Goal: Task Accomplishment & Management: Manage account settings

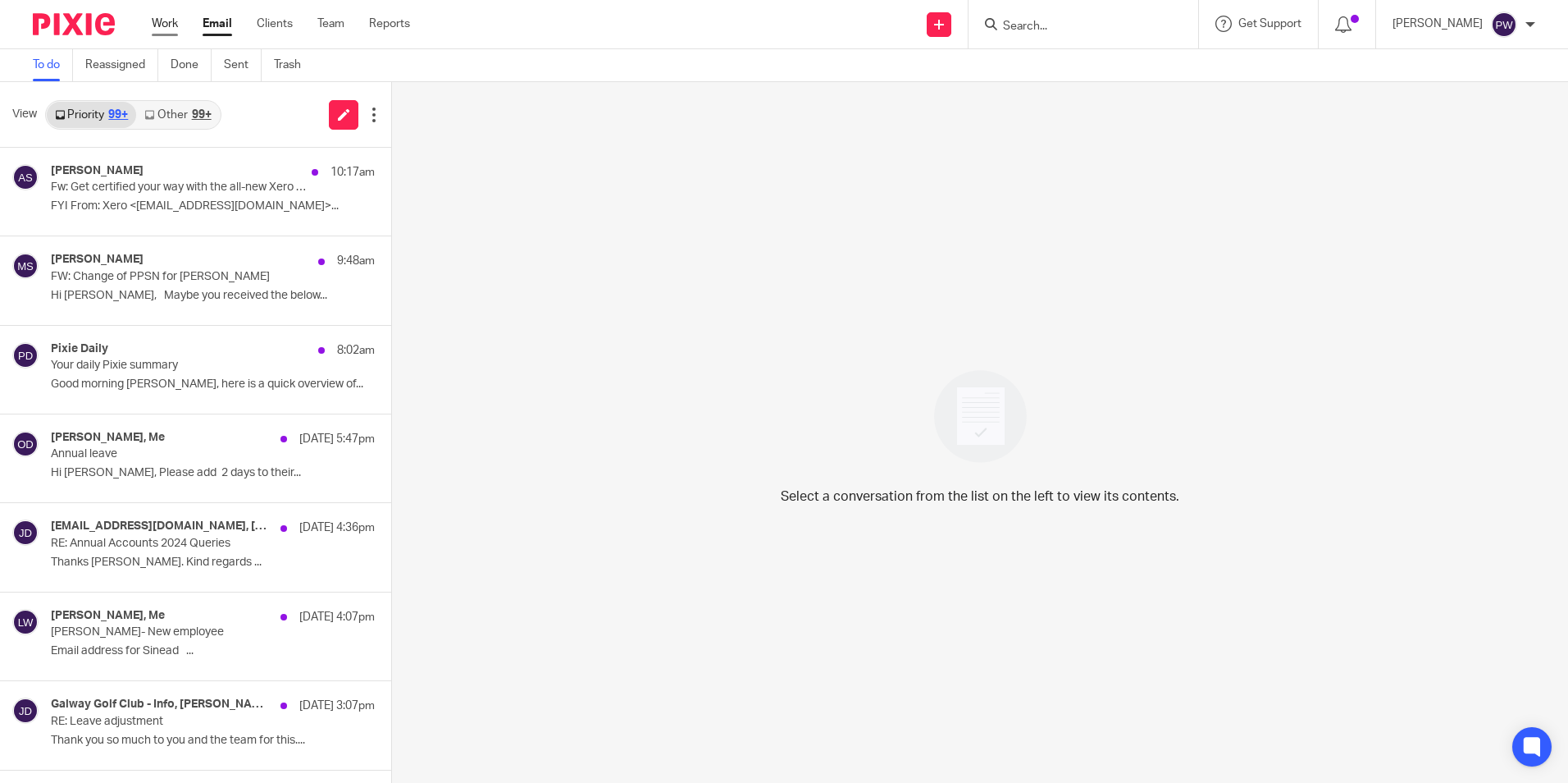
click at [164, 25] on link "Work" at bounding box center [165, 24] width 26 height 16
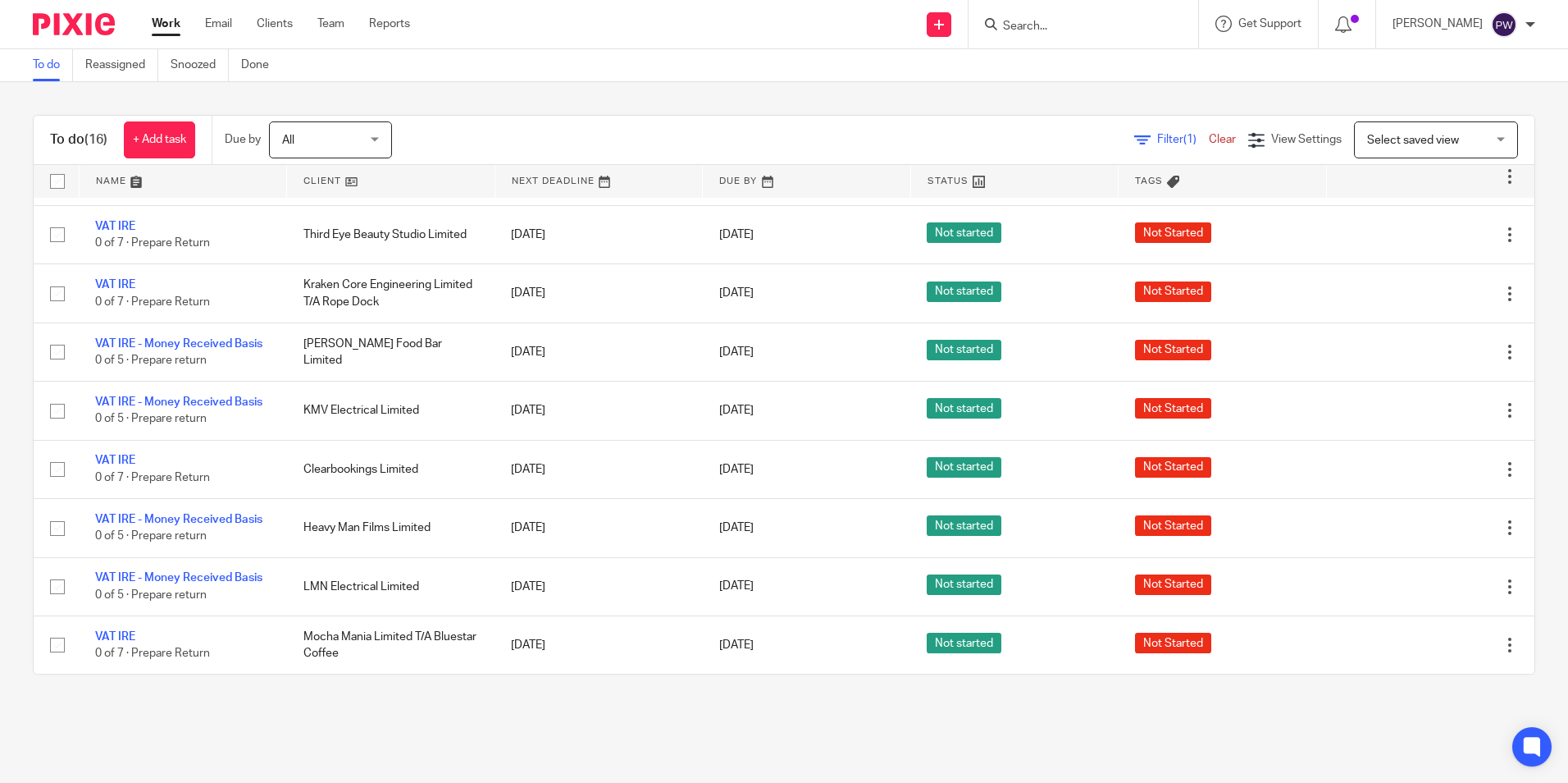
scroll to position [406, 0]
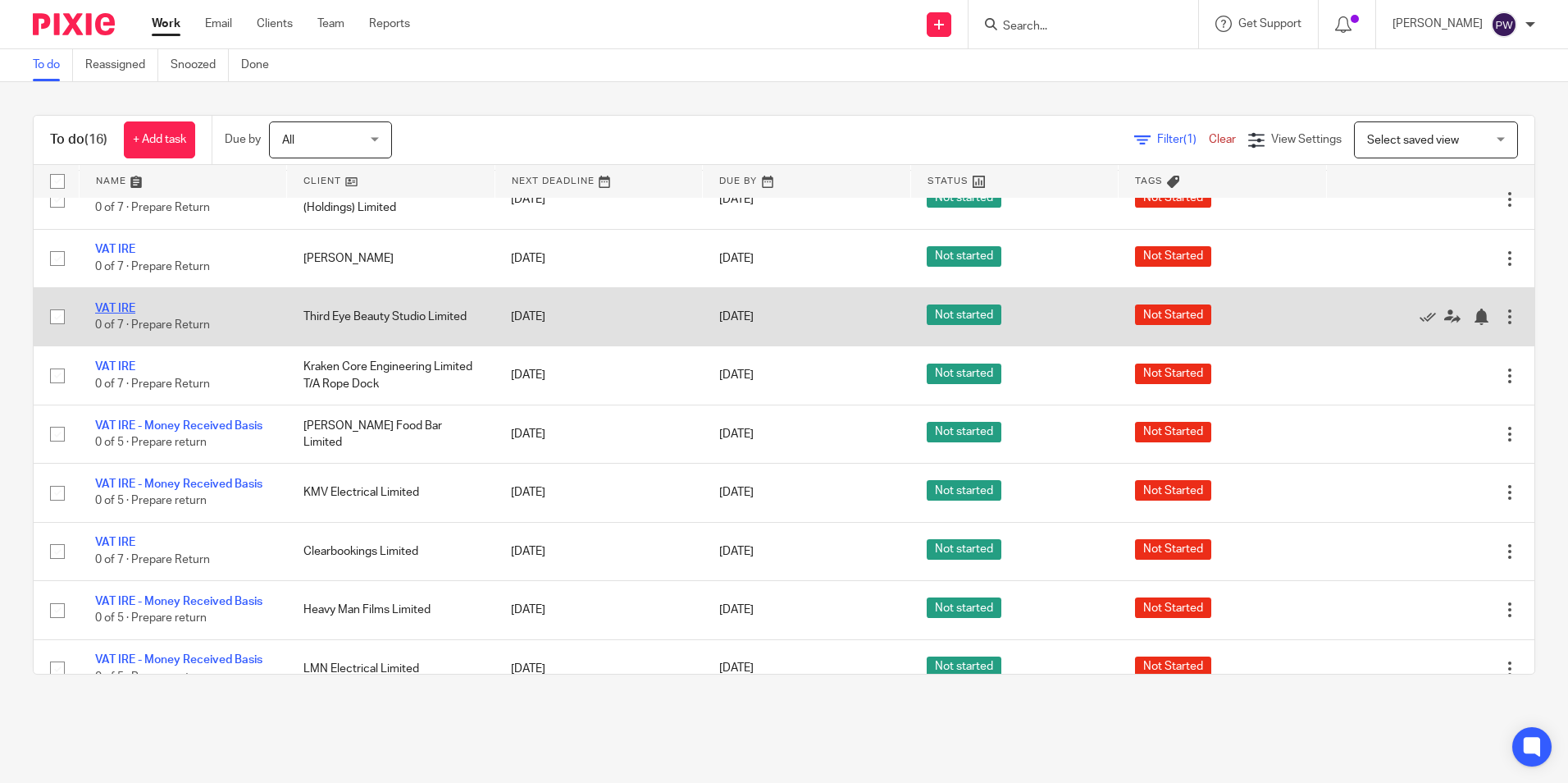
click at [115, 306] on link "VAT IRE" at bounding box center [115, 308] width 41 height 11
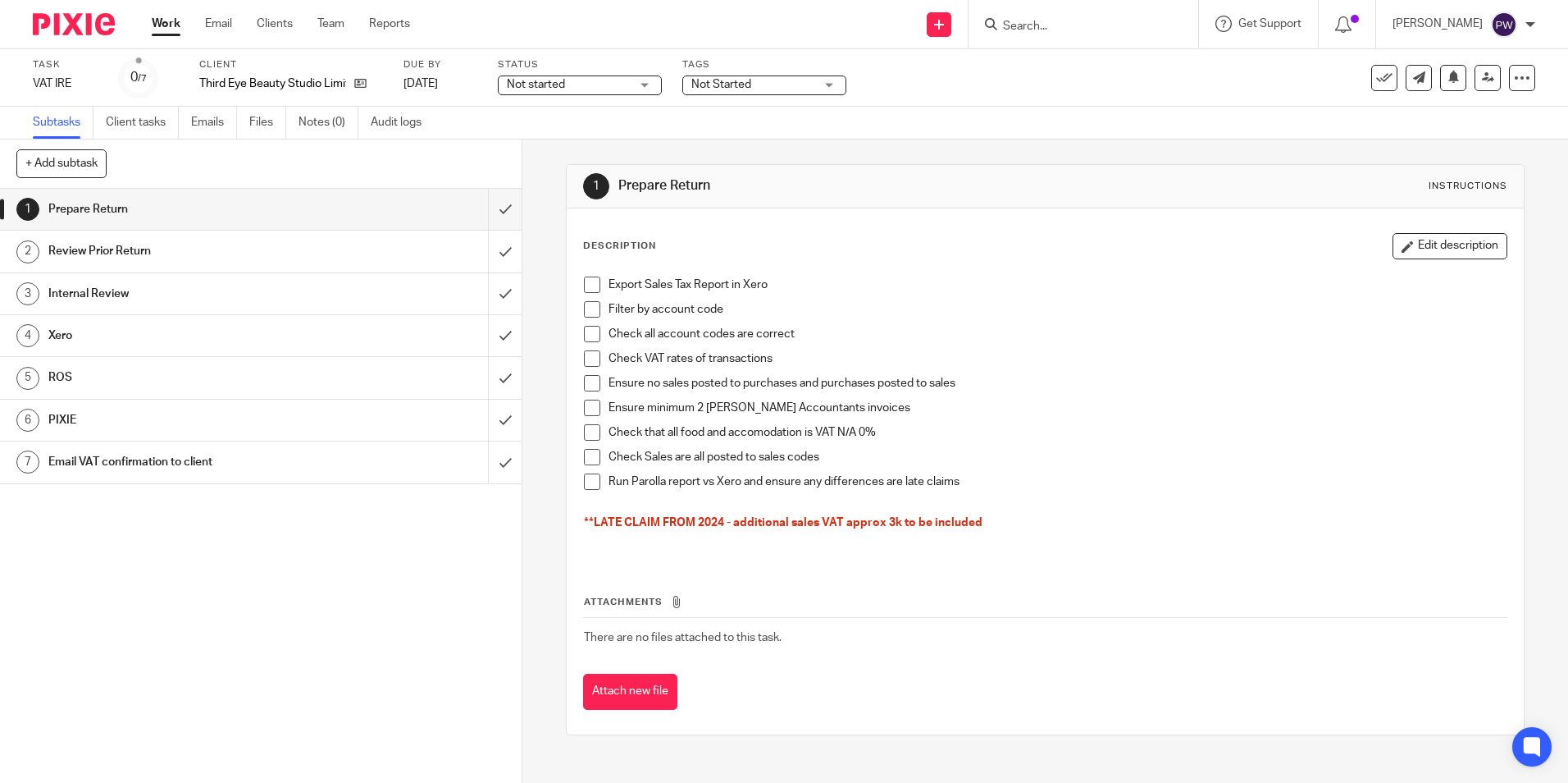
click at [544, 84] on span "Not started" at bounding box center [537, 84] width 59 height 11
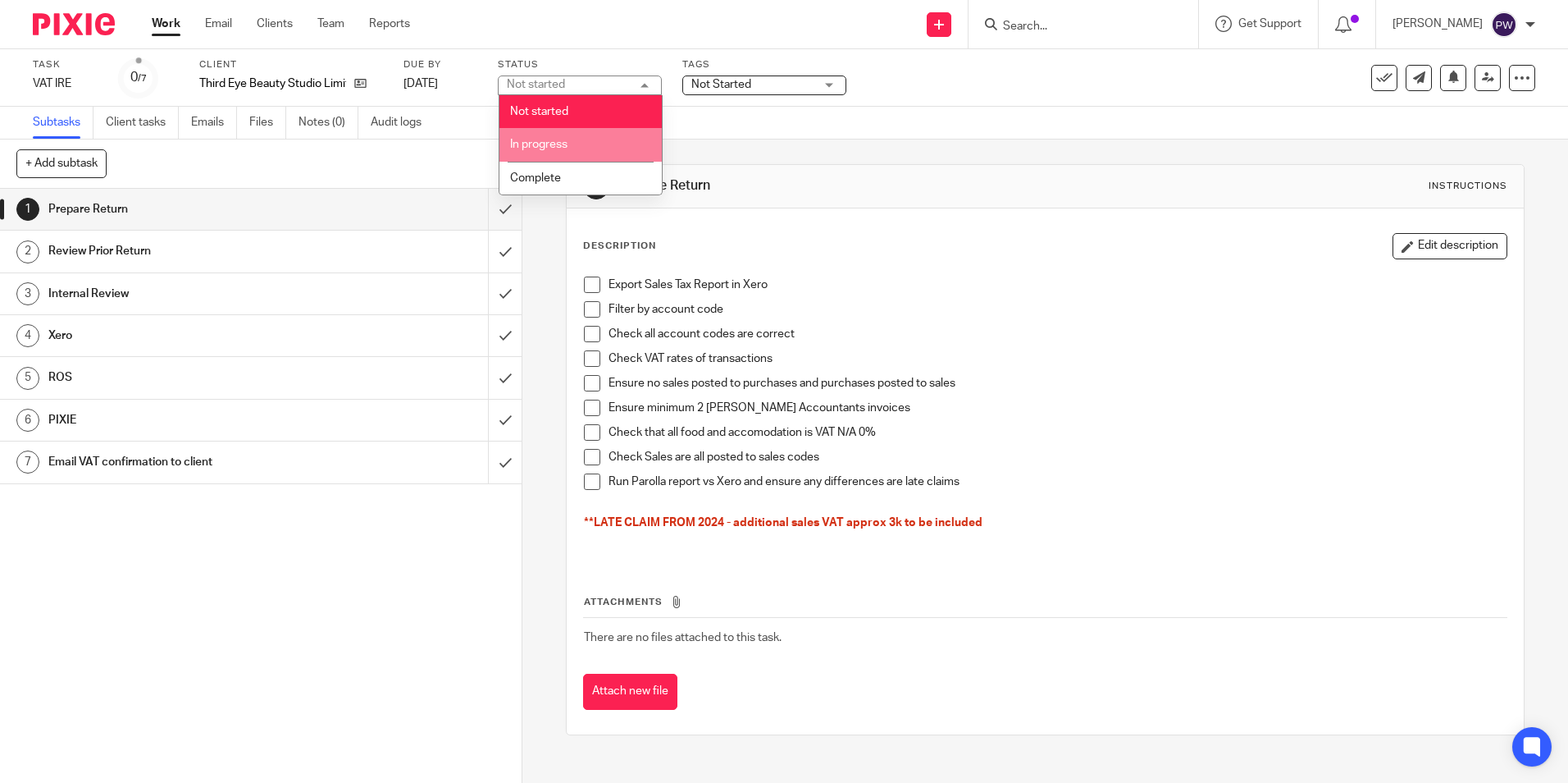
click at [554, 141] on span "In progress" at bounding box center [538, 145] width 58 height 11
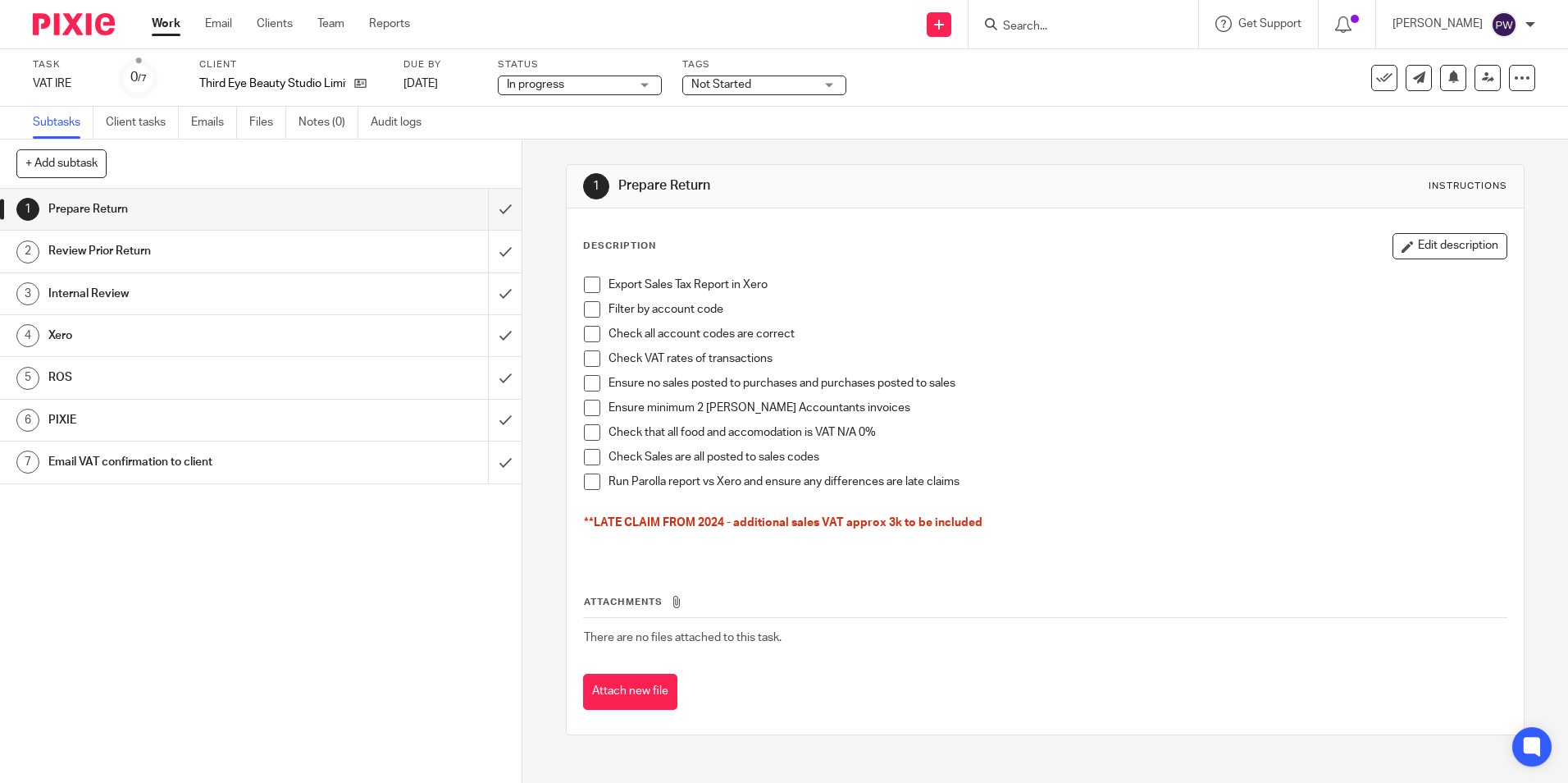
click at [775, 86] on span "Not Started" at bounding box center [753, 85] width 123 height 17
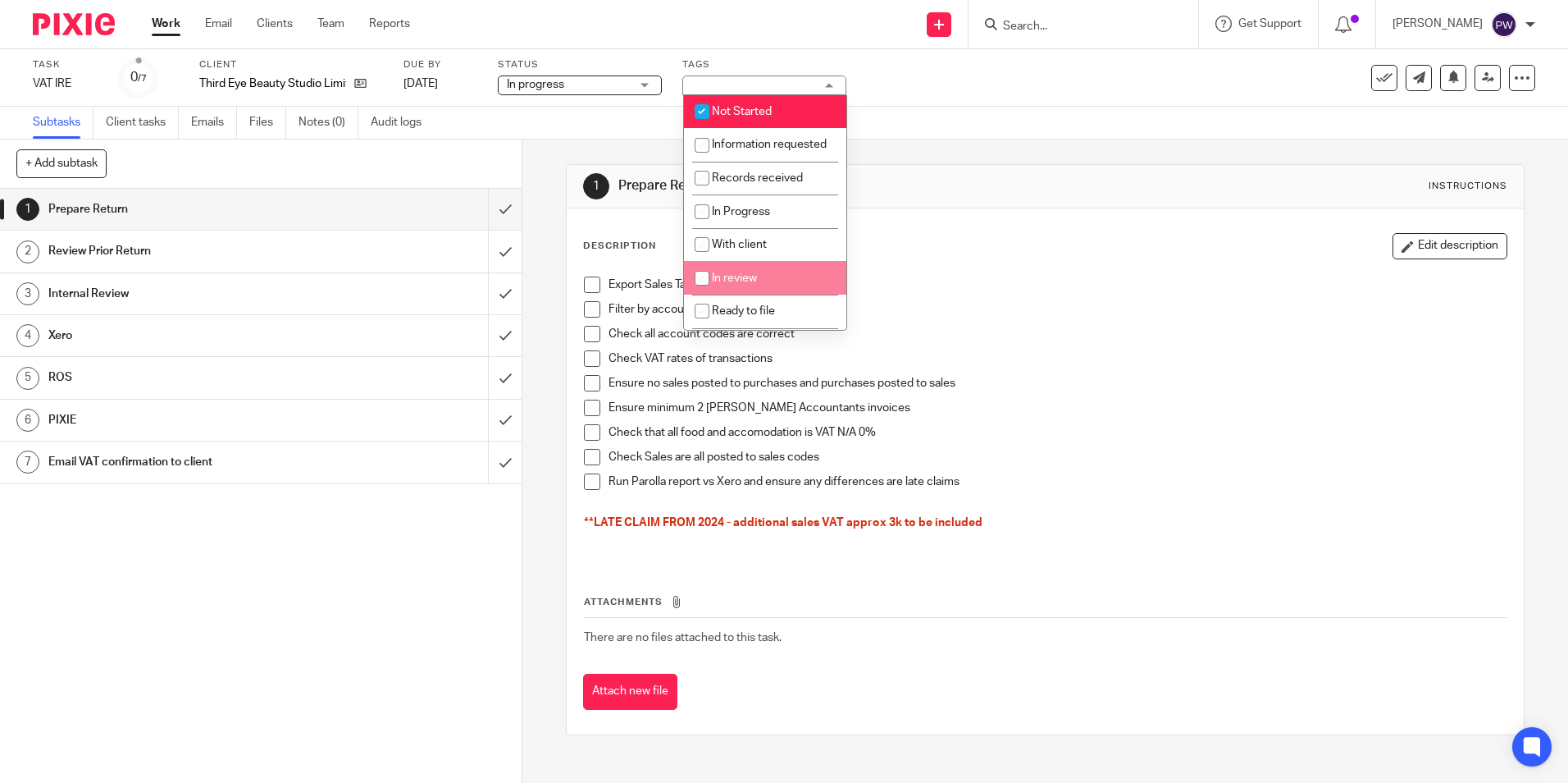
click at [729, 288] on li "In review" at bounding box center [765, 278] width 162 height 34
checkbox input "true"
click at [748, 112] on span "Not Started" at bounding box center [741, 111] width 60 height 11
checkbox input "false"
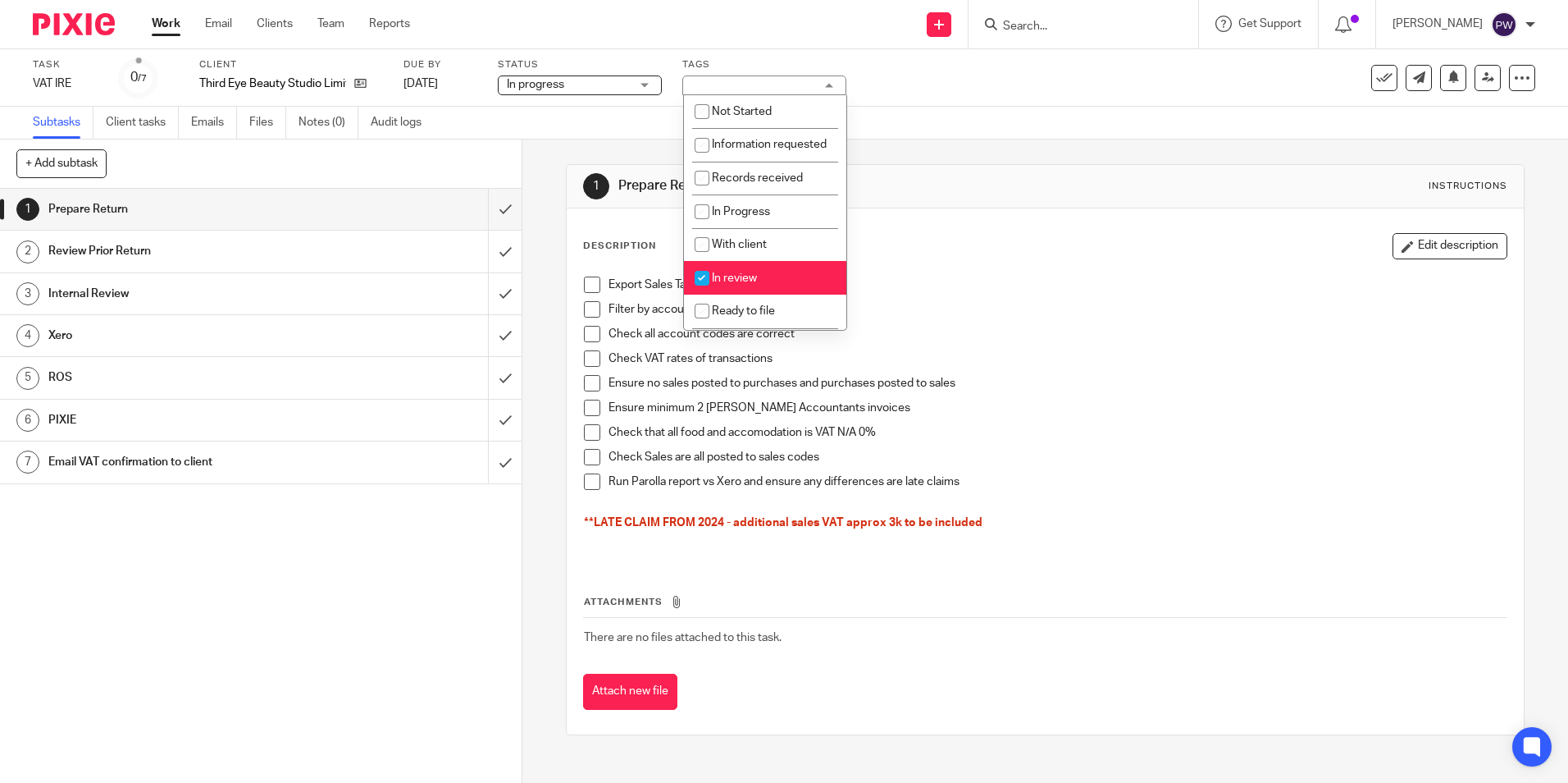
click at [1026, 145] on div "1 Prepare Return Instructions Description Edit description Export Sales Tax Rep…" at bounding box center [1045, 450] width 958 height 621
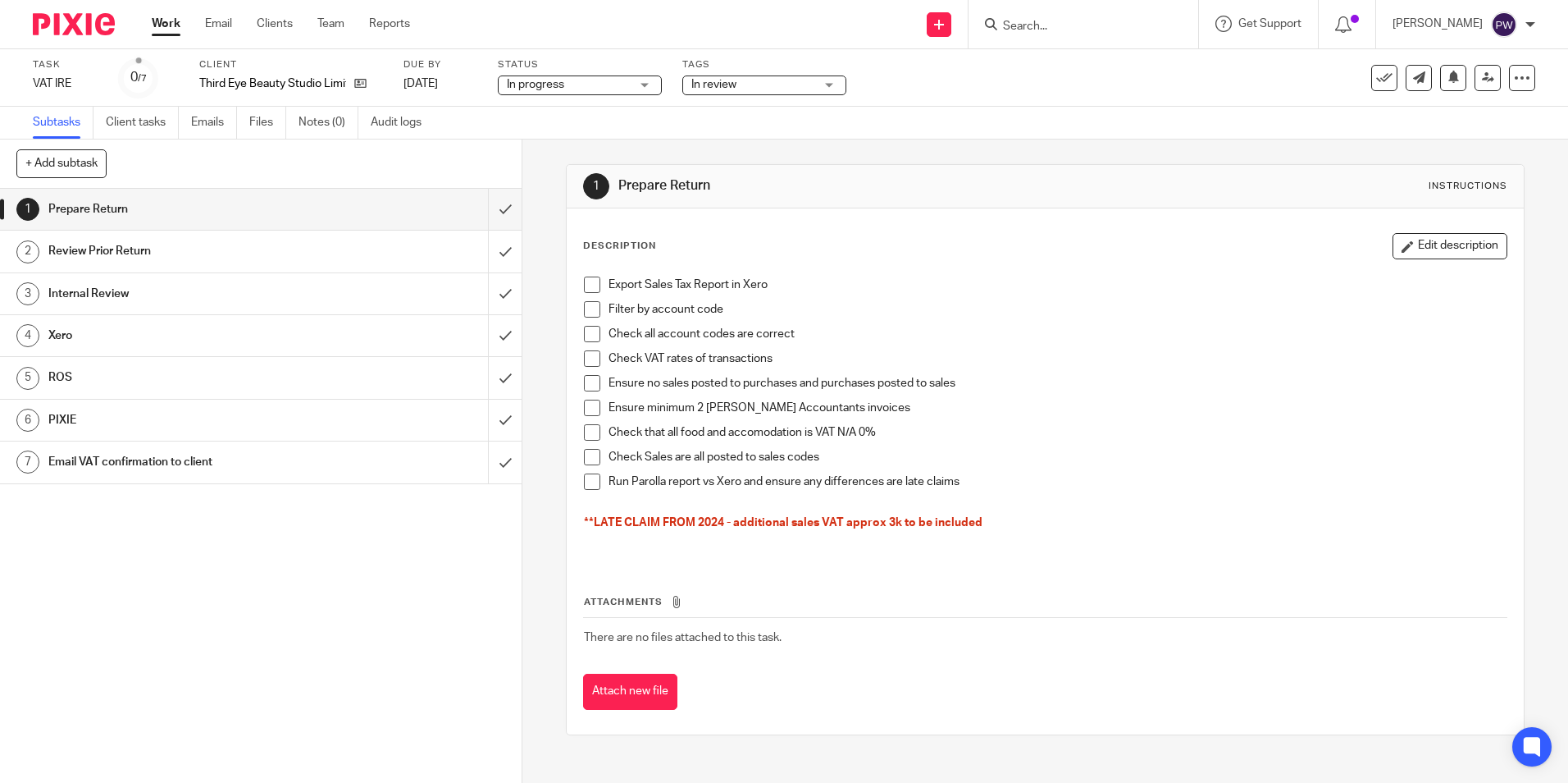
click at [586, 285] on span at bounding box center [591, 284] width 16 height 16
click at [588, 312] on span at bounding box center [591, 309] width 16 height 16
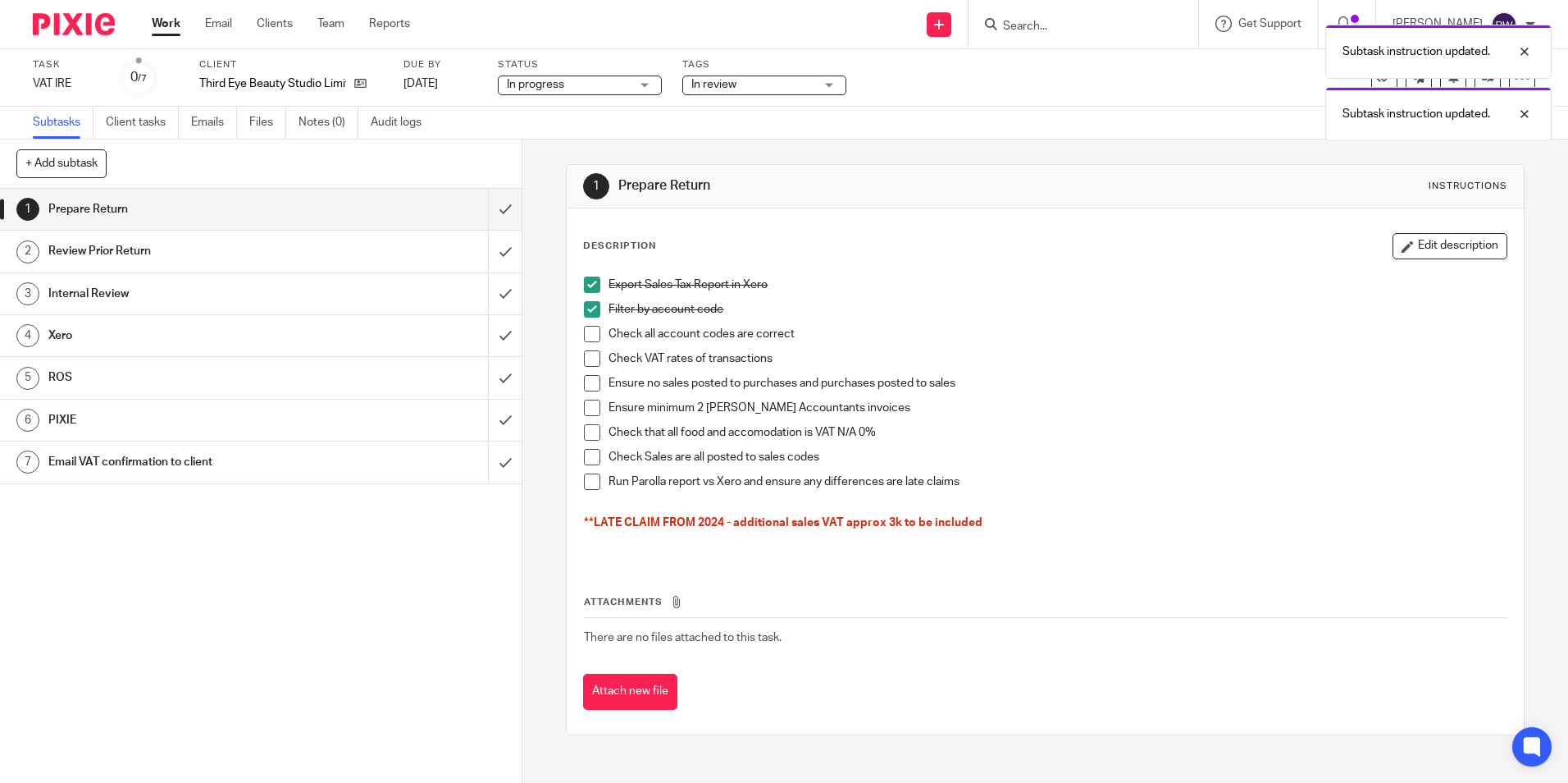
click at [586, 334] on span at bounding box center [591, 333] width 16 height 16
click at [584, 364] on span at bounding box center [591, 358] width 16 height 16
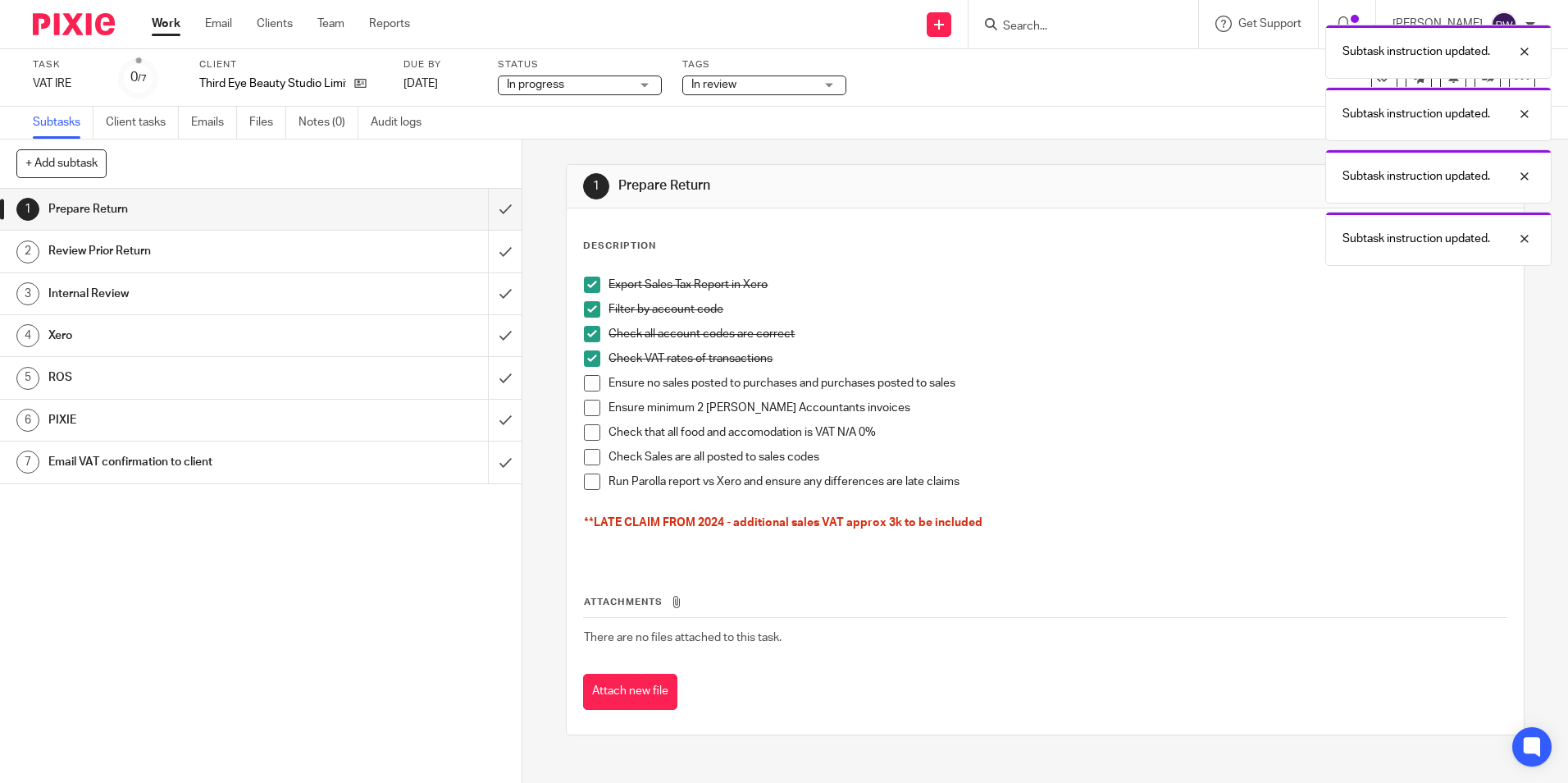
click at [584, 382] on span at bounding box center [591, 383] width 16 height 16
click at [584, 418] on li "Ensure minimum 2 Sheil Accountants invoices" at bounding box center [1045, 412] width 922 height 25
click at [586, 432] on span at bounding box center [591, 432] width 16 height 16
click at [586, 408] on span at bounding box center [591, 407] width 16 height 16
click at [586, 456] on span at bounding box center [591, 456] width 16 height 16
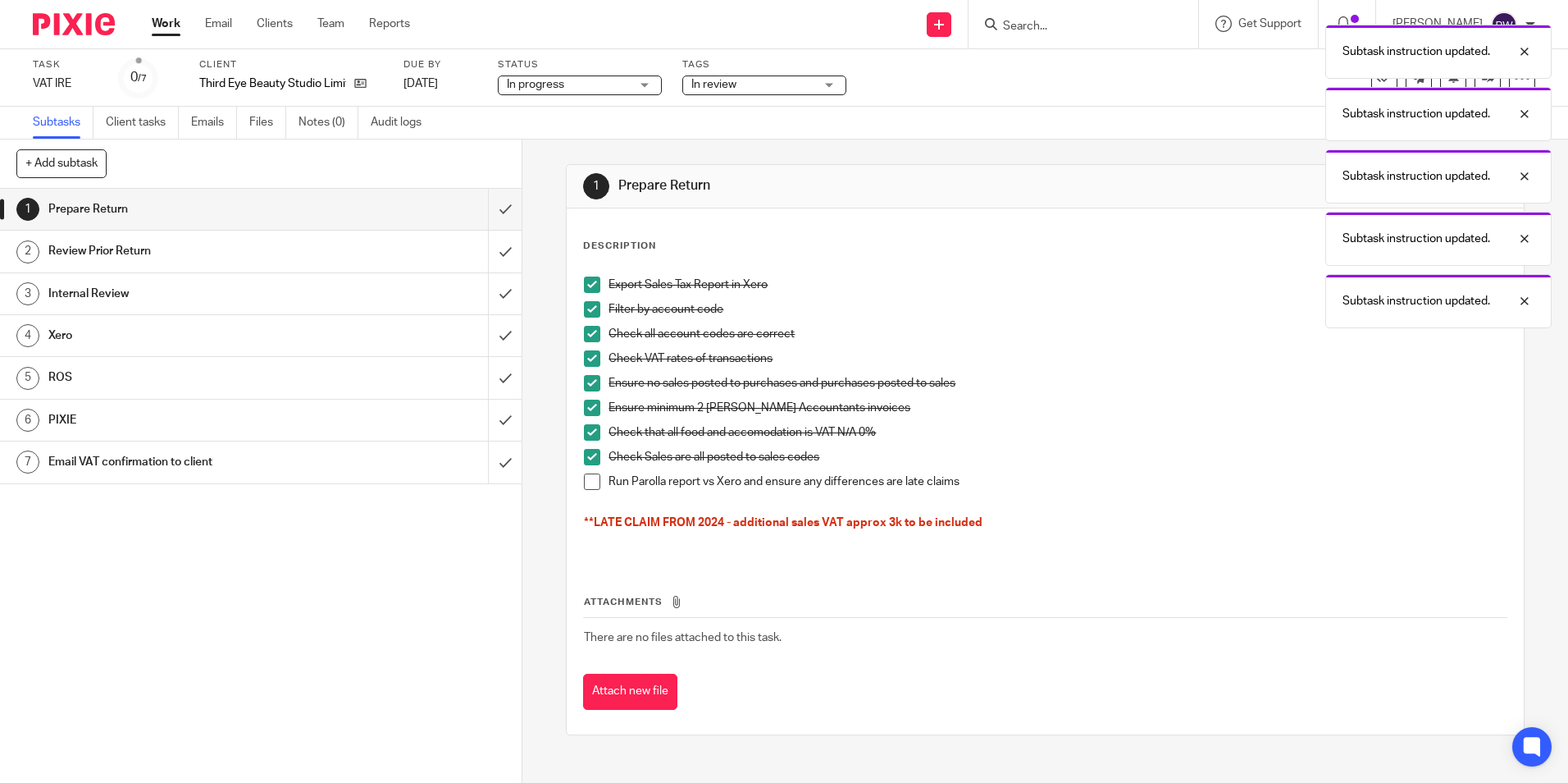
click at [585, 482] on span at bounding box center [591, 481] width 16 height 16
click at [491, 213] on input "submit" at bounding box center [261, 209] width 521 height 41
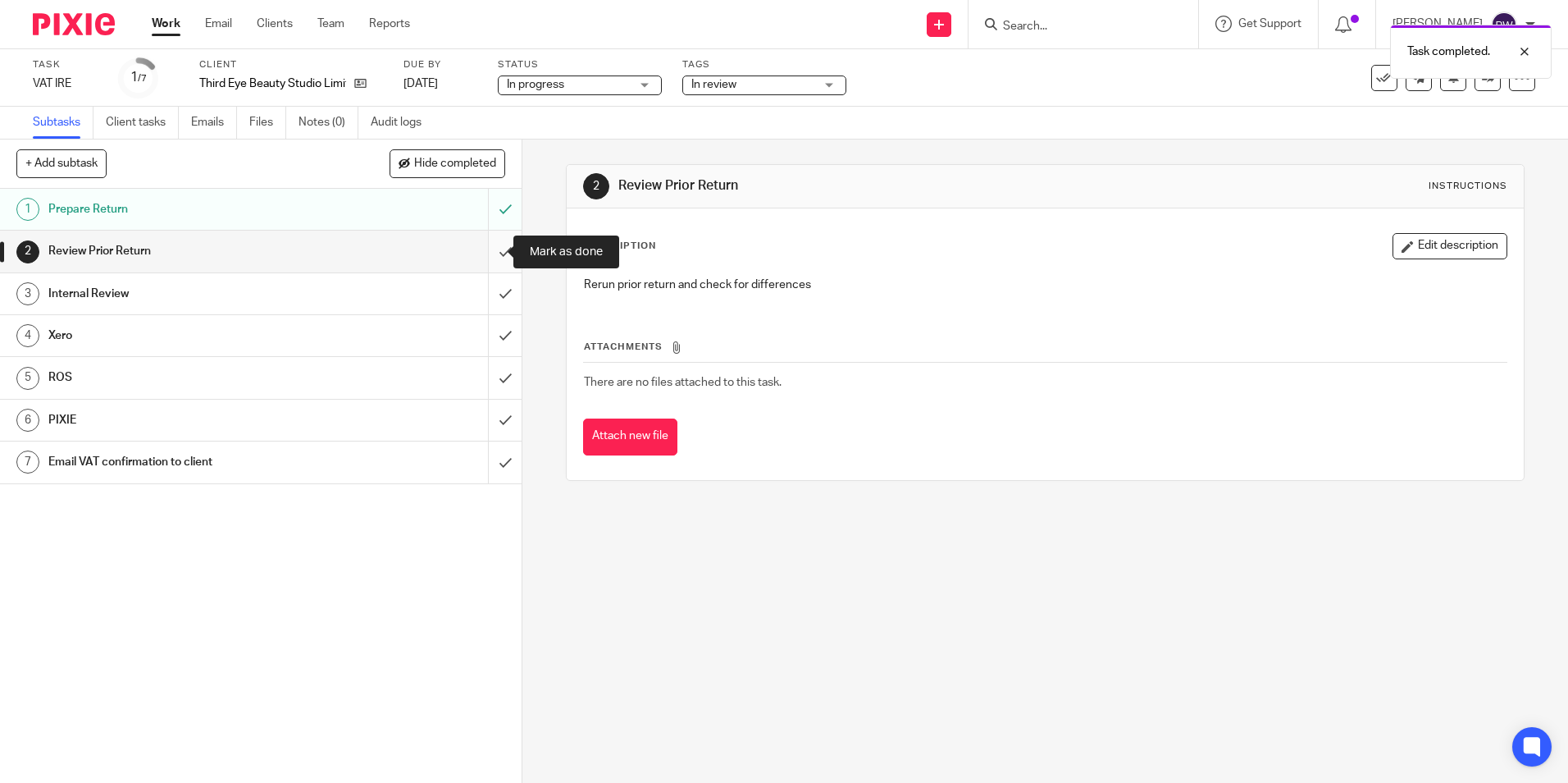
click at [495, 248] on input "submit" at bounding box center [261, 250] width 521 height 41
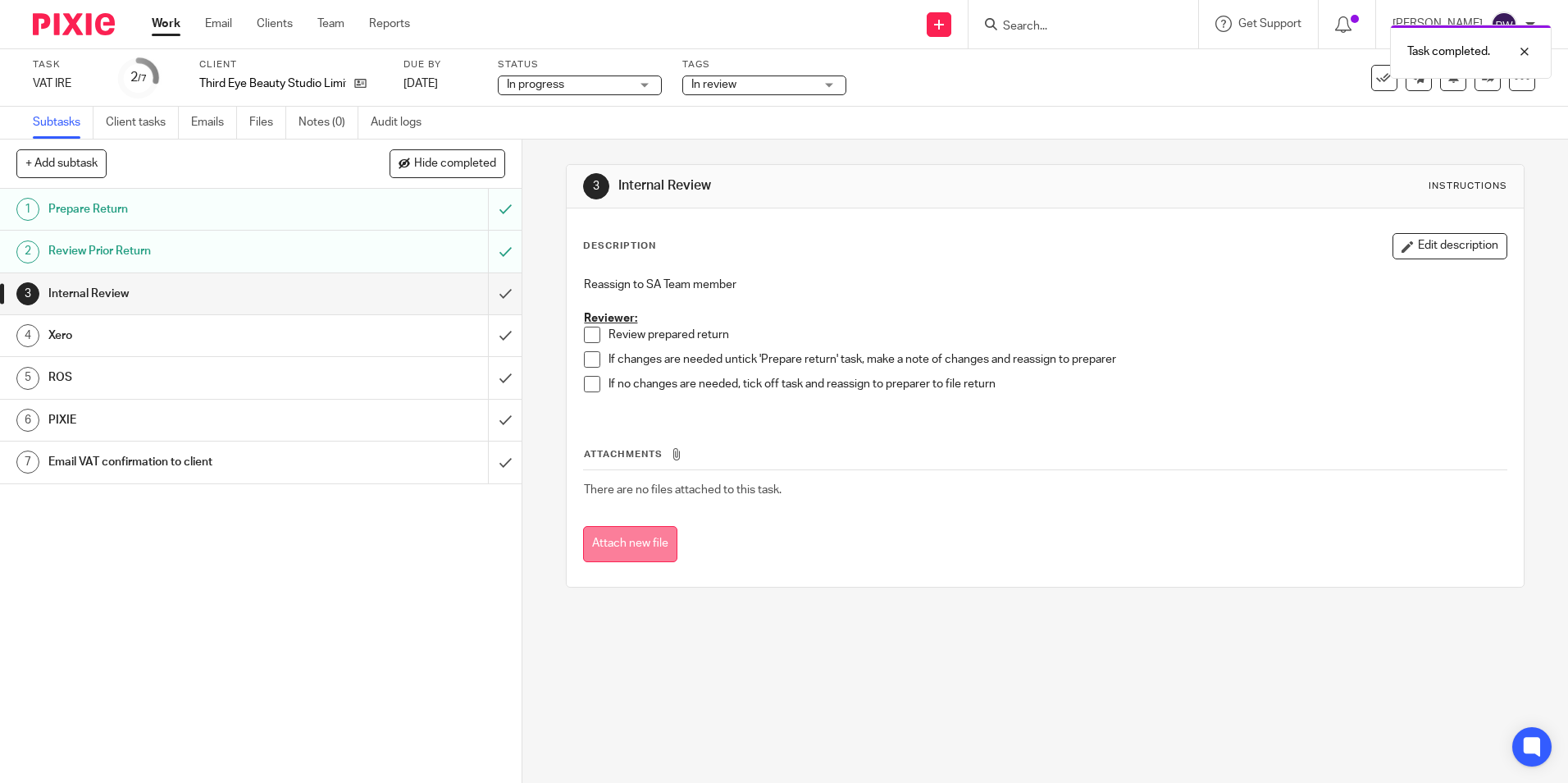
click at [644, 549] on button "Attach new file" at bounding box center [630, 544] width 94 height 37
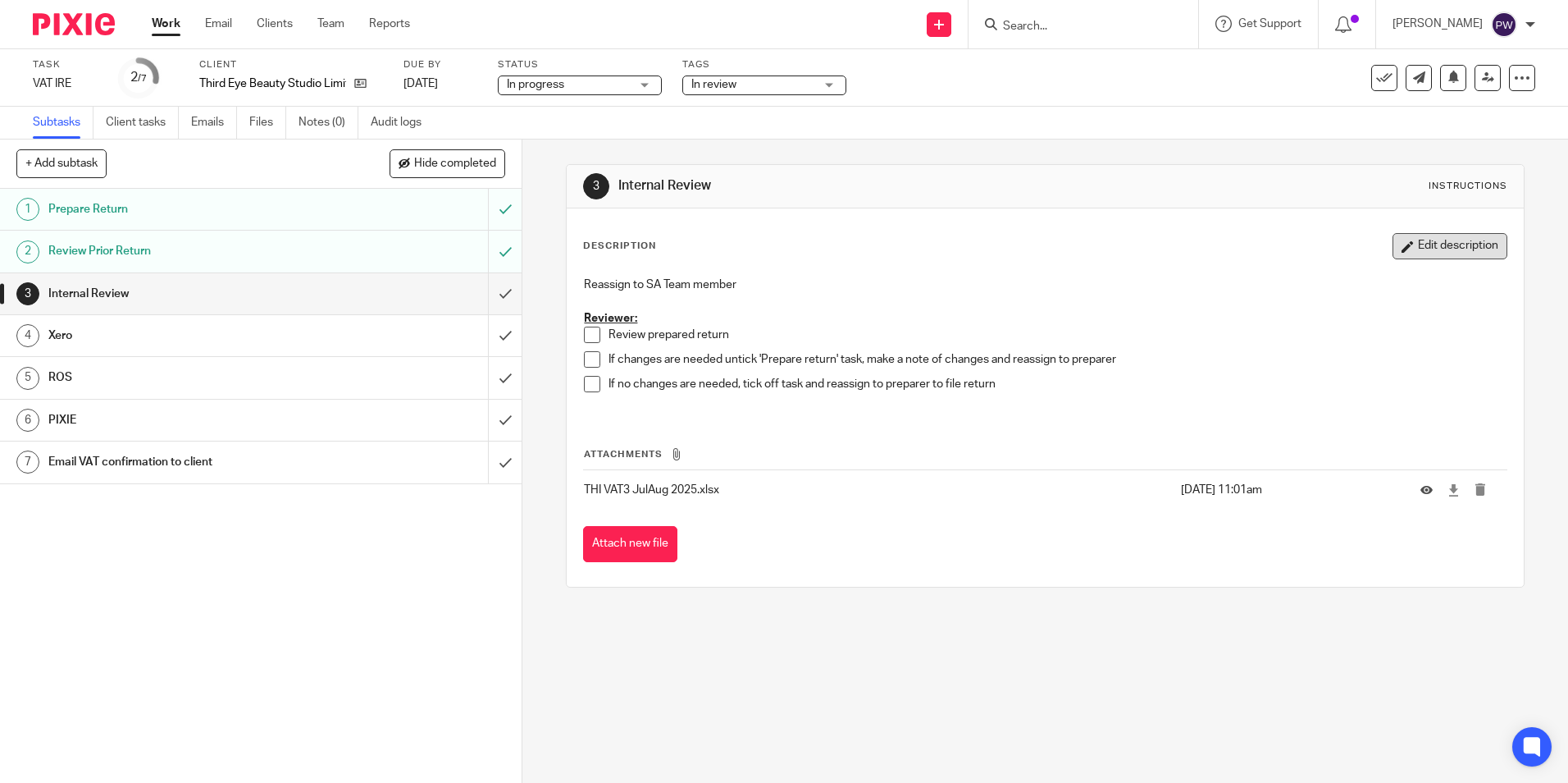
click at [1437, 245] on button "Edit description" at bounding box center [1451, 247] width 115 height 26
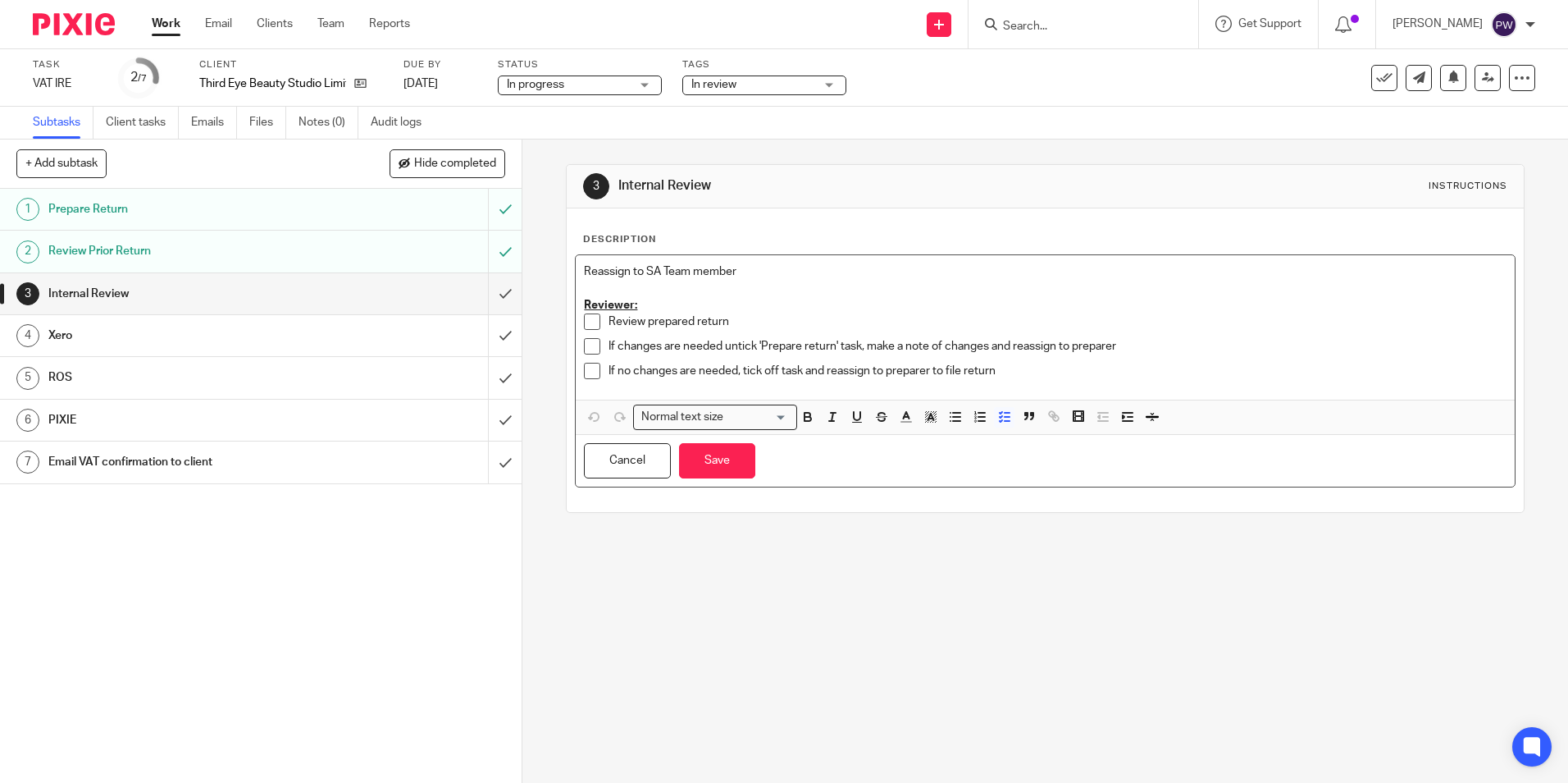
click at [1089, 373] on p "If no changes are needed, tick off task and reassign to preparer to file return" at bounding box center [1057, 370] width 897 height 16
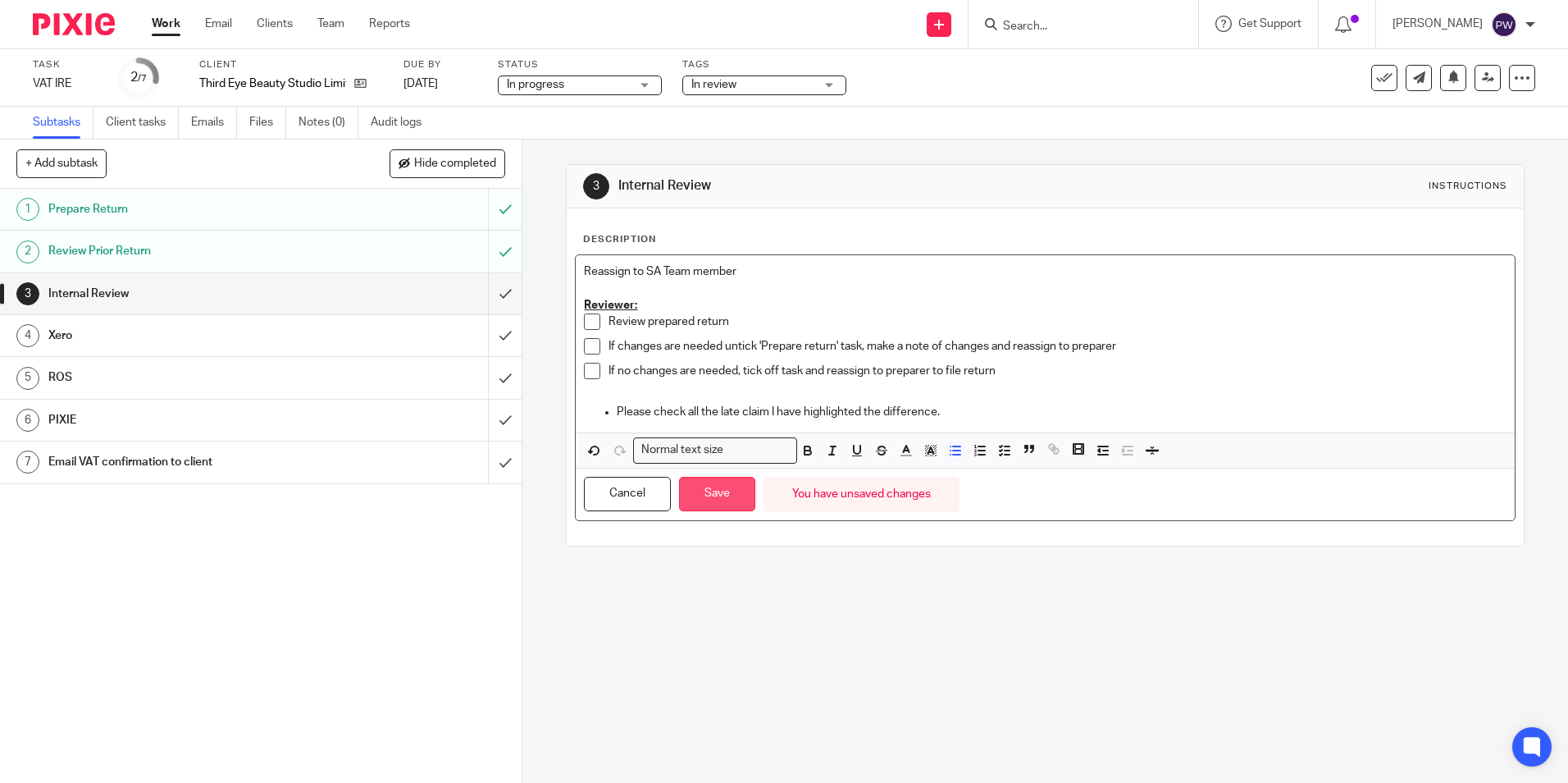
click at [720, 491] on button "Save" at bounding box center [717, 494] width 77 height 35
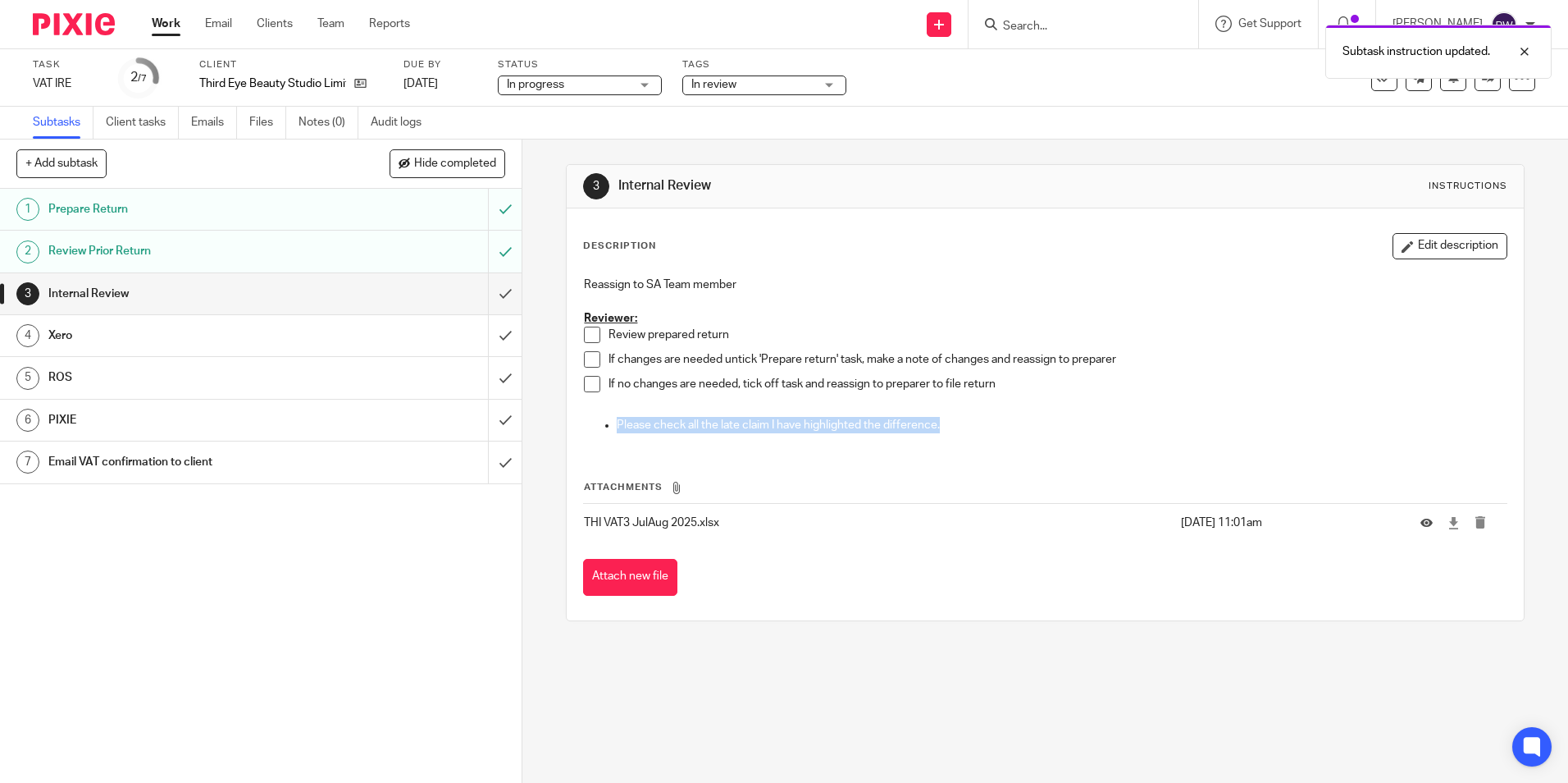
drag, startPoint x: 958, startPoint y: 431, endPoint x: 608, endPoint y: 438, distance: 350.1
click at [608, 438] on div "Reassign to SA Team member Reviewer: Review prepared return If changes are need…" at bounding box center [1046, 357] width 939 height 178
drag, startPoint x: 608, startPoint y: 438, endPoint x: 818, endPoint y: 435, distance: 210.0
click at [812, 439] on div "Reassign to SA Team member Reviewer: Review prepared return If changes are need…" at bounding box center [1046, 357] width 939 height 178
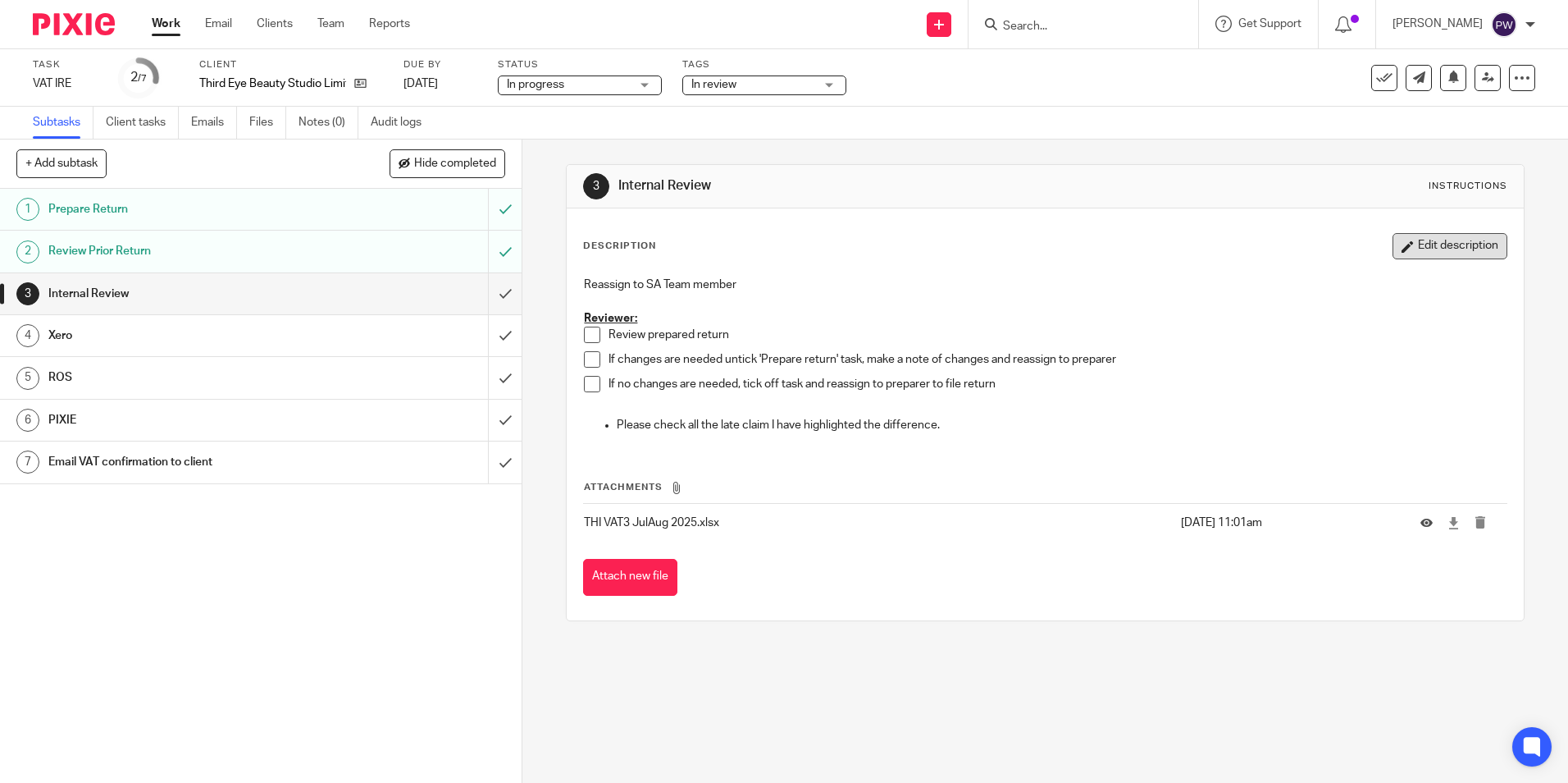
click at [1406, 252] on button "Edit description" at bounding box center [1451, 247] width 115 height 26
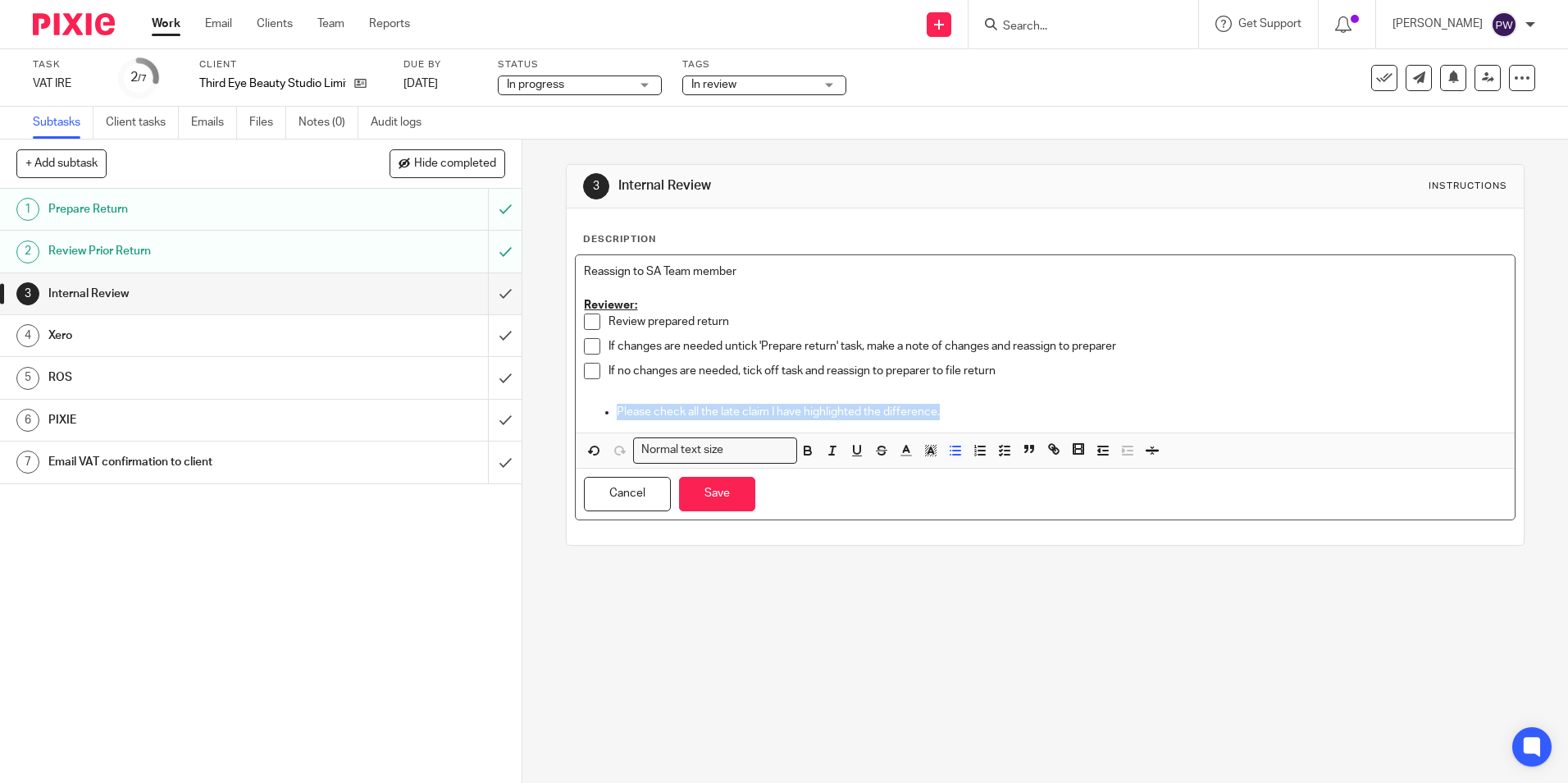
drag, startPoint x: 955, startPoint y: 408, endPoint x: 561, endPoint y: 421, distance: 394.2
click at [566, 421] on div "3 Internal Review Instructions Description Reassign to SA Team member Reviewer:…" at bounding box center [1045, 355] width 958 height 382
click at [801, 450] on icon "button" at bounding box center [809, 451] width 15 height 15
click at [850, 446] on icon "button" at bounding box center [858, 451] width 15 height 15
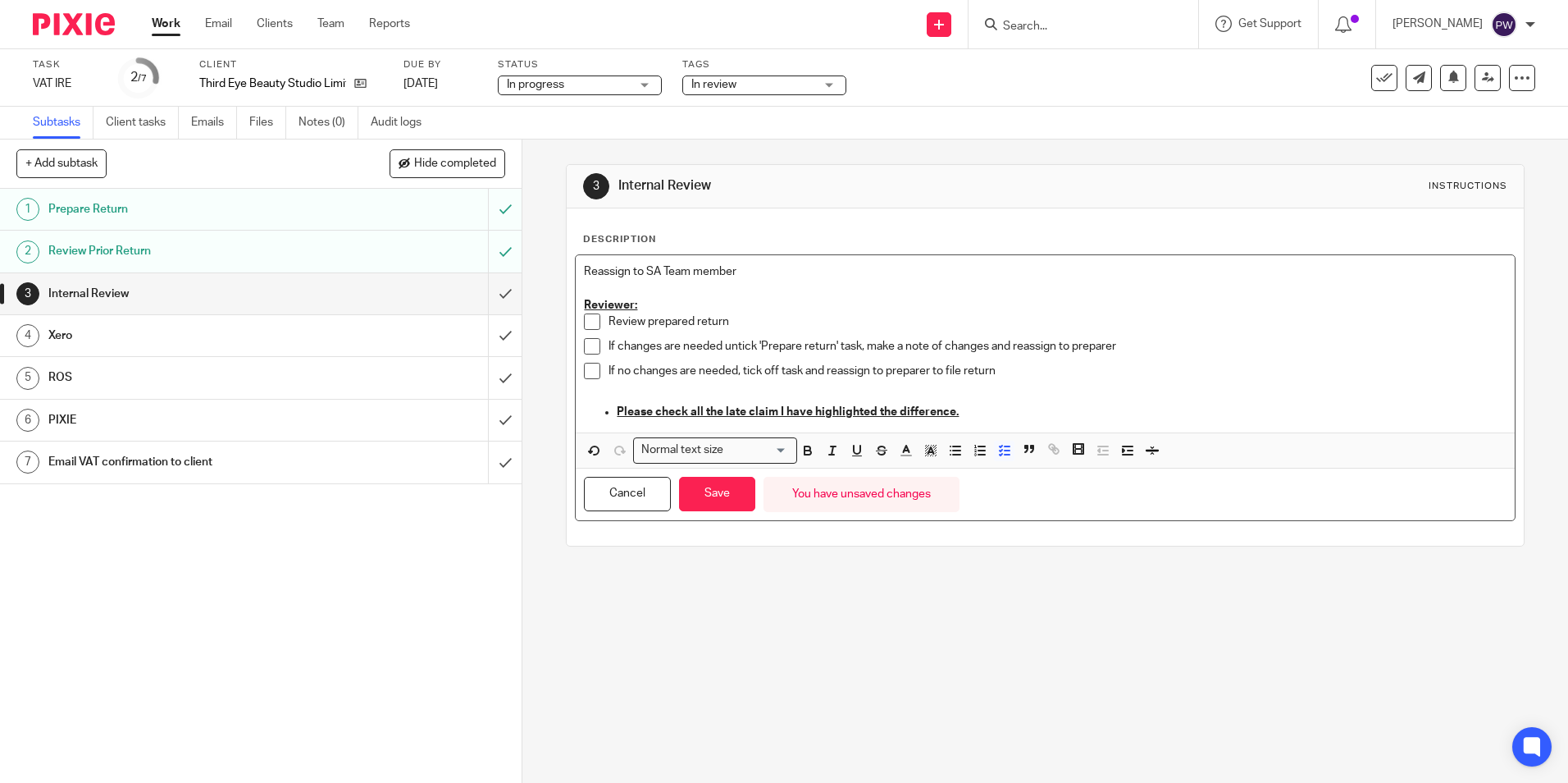
drag, startPoint x: 1093, startPoint y: 346, endPoint x: 1159, endPoint y: 351, distance: 66.2
click at [1093, 349] on p "If changes are needed untick 'Prepare return' task, make a note of changes and …" at bounding box center [1057, 346] width 897 height 16
click at [697, 502] on button "Save" at bounding box center [717, 494] width 77 height 35
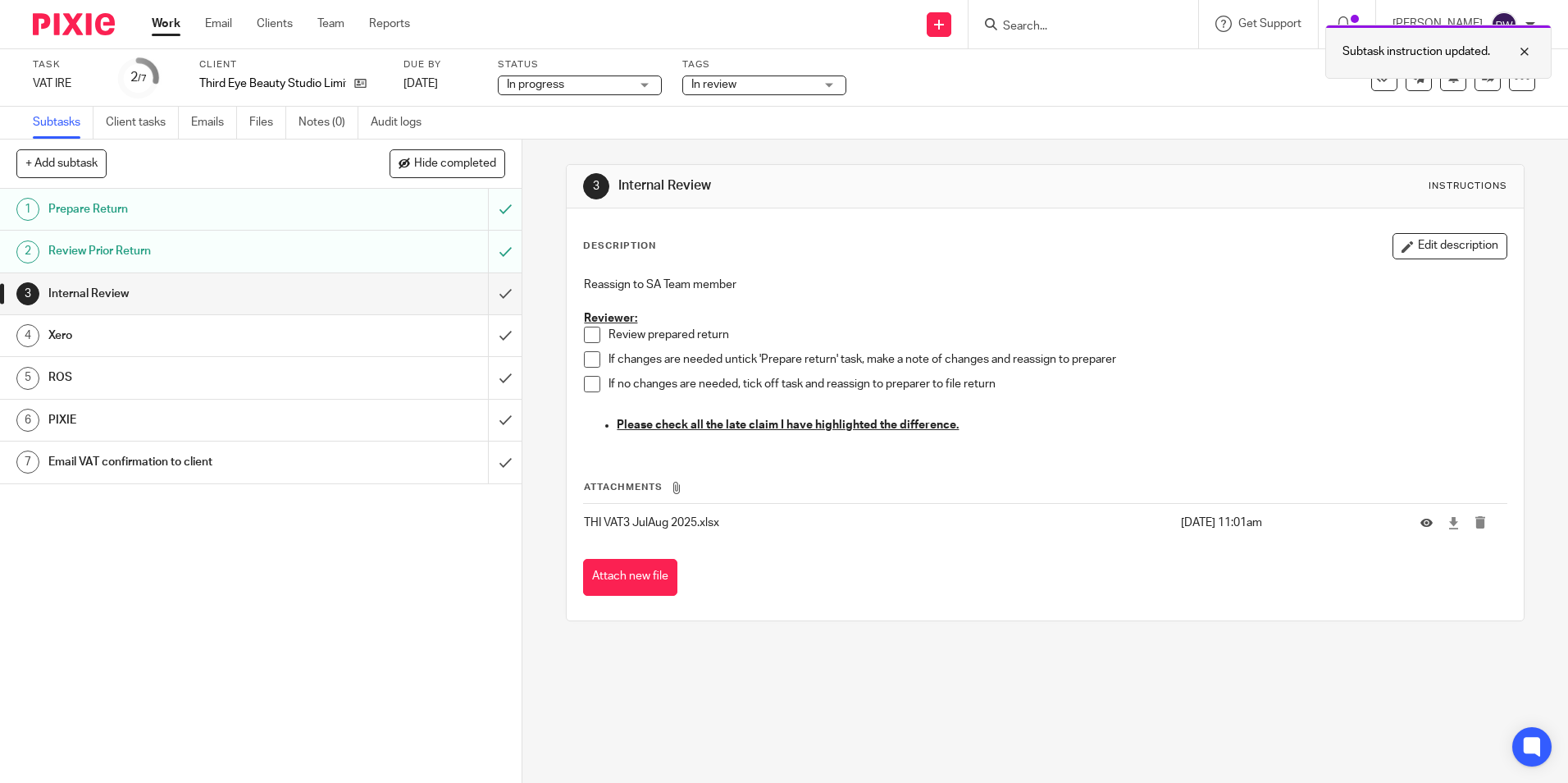
click at [1474, 77] on div "Subtask instruction updated." at bounding box center [1439, 51] width 227 height 54
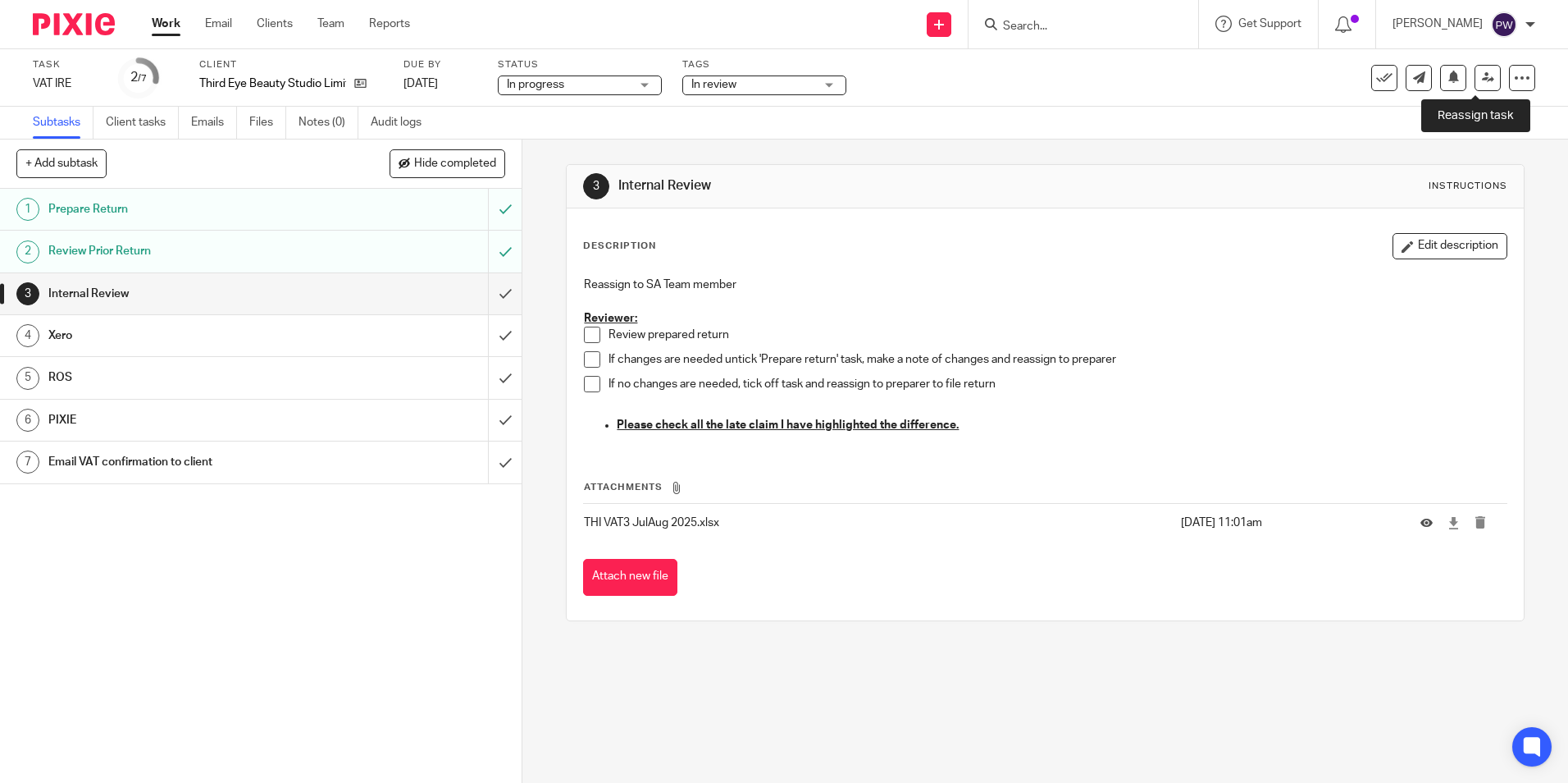
click at [1482, 77] on icon at bounding box center [1488, 77] width 12 height 12
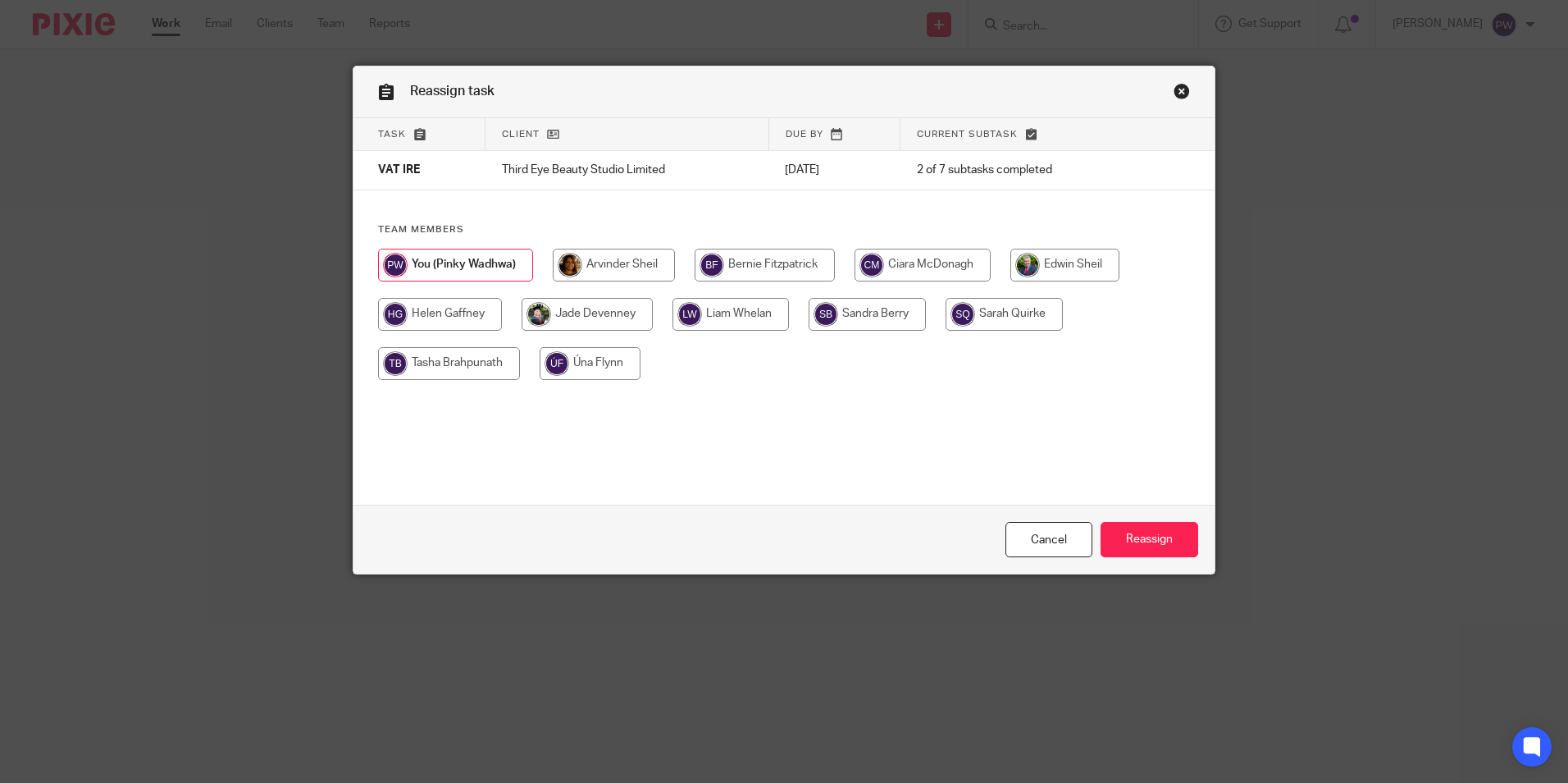
click at [425, 365] on input "radio" at bounding box center [449, 363] width 142 height 33
radio input "true"
click at [1134, 539] on input "Reassign" at bounding box center [1149, 538] width 97 height 35
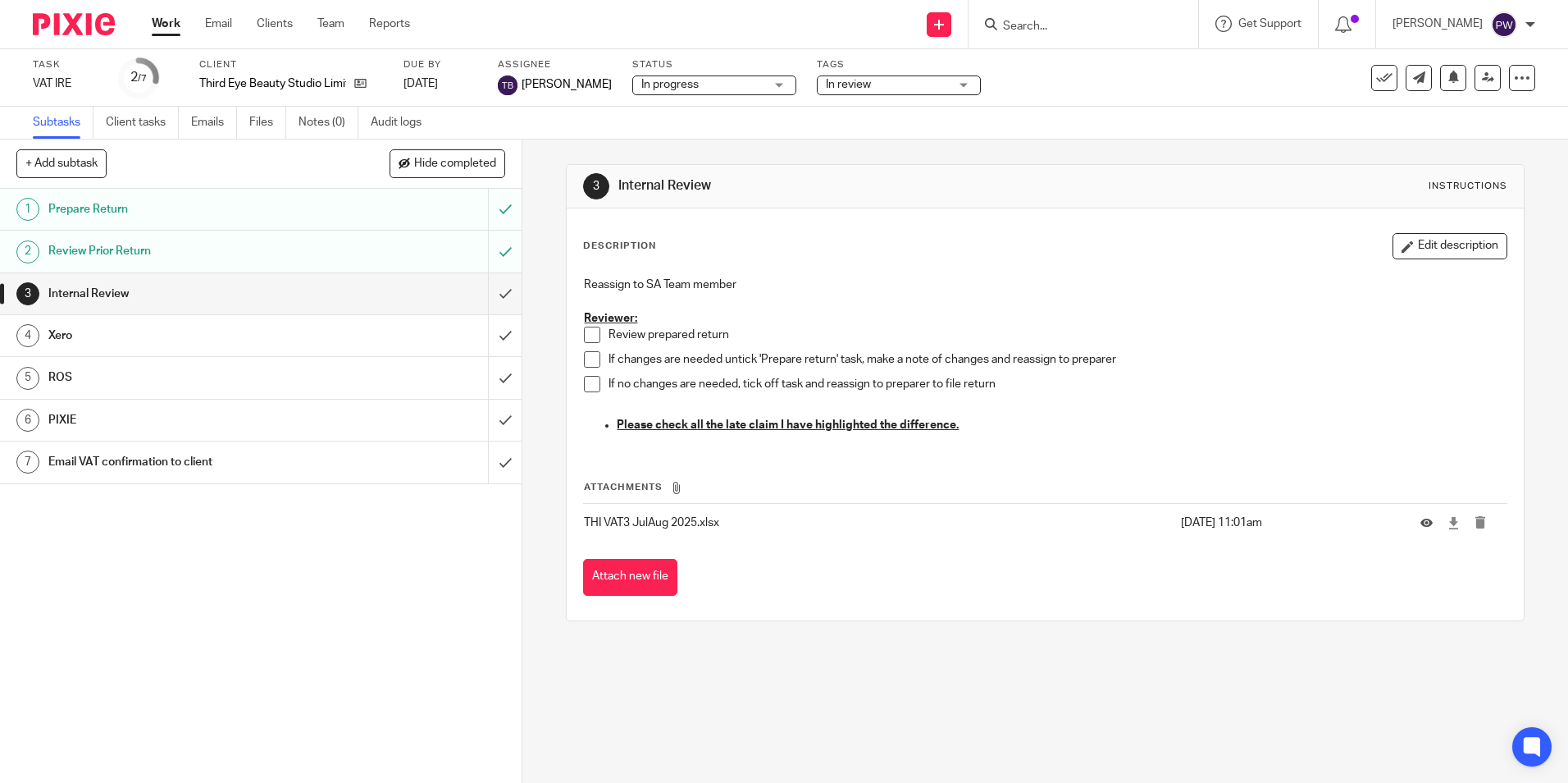
click at [167, 23] on link "Work" at bounding box center [166, 24] width 28 height 16
